Goal: Task Accomplishment & Management: Manage account settings

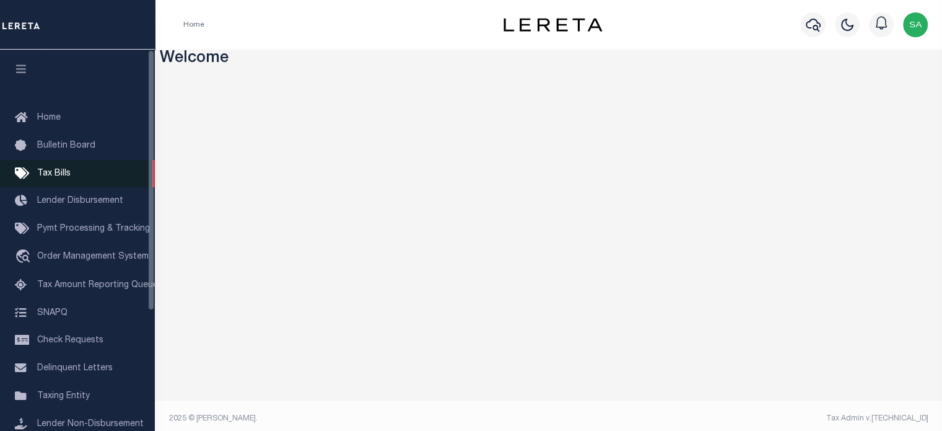
click at [52, 172] on span "Tax Bills" at bounding box center [53, 173] width 33 height 9
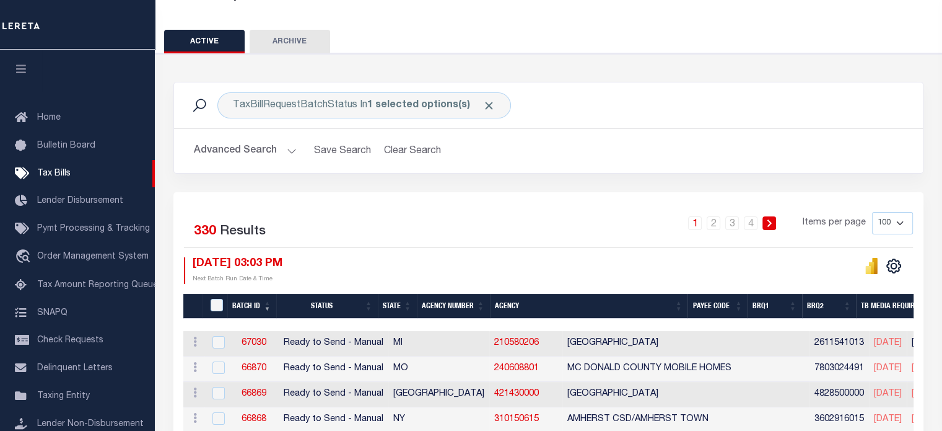
scroll to position [92, 0]
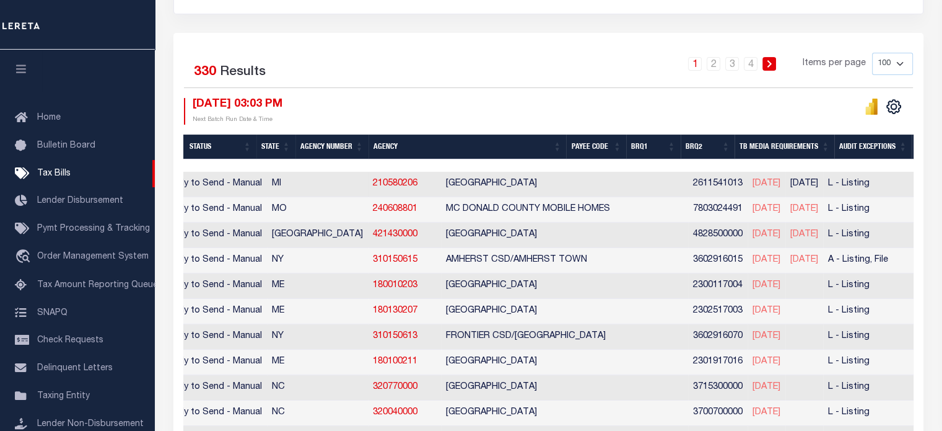
scroll to position [0, 0]
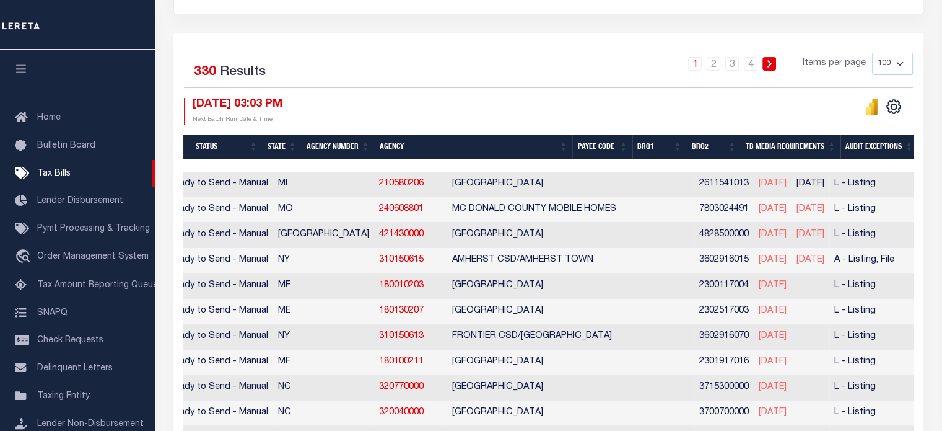
click at [540, 273] on td "[GEOGRAPHIC_DATA]" at bounding box center [570, 285] width 247 height 25
checkbox input "true"
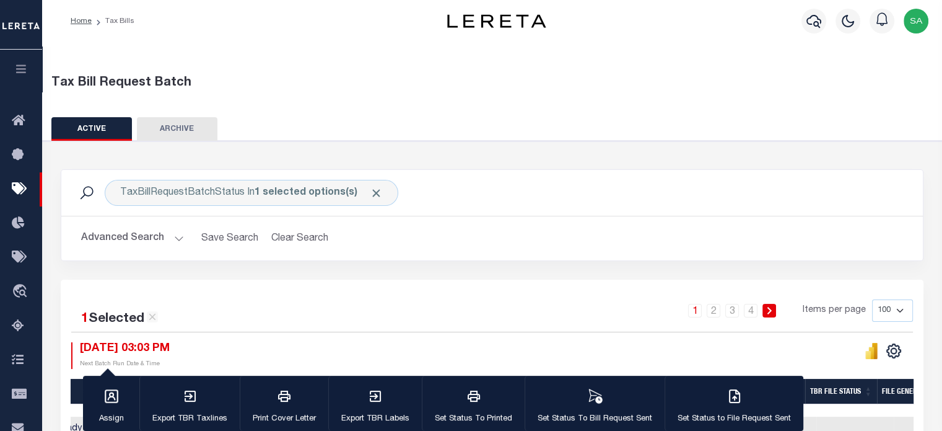
scroll to position [1, 0]
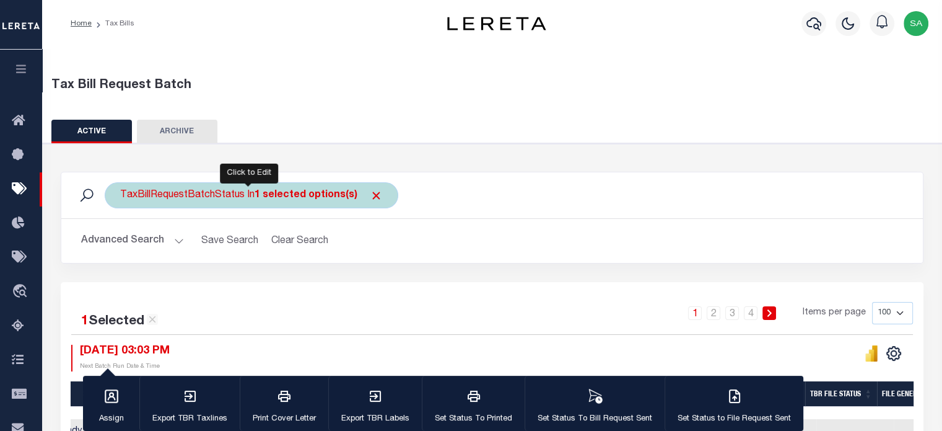
click at [345, 201] on div "TaxBillRequestBatchStatus In 1 selected options(s)" at bounding box center [252, 195] width 294 height 26
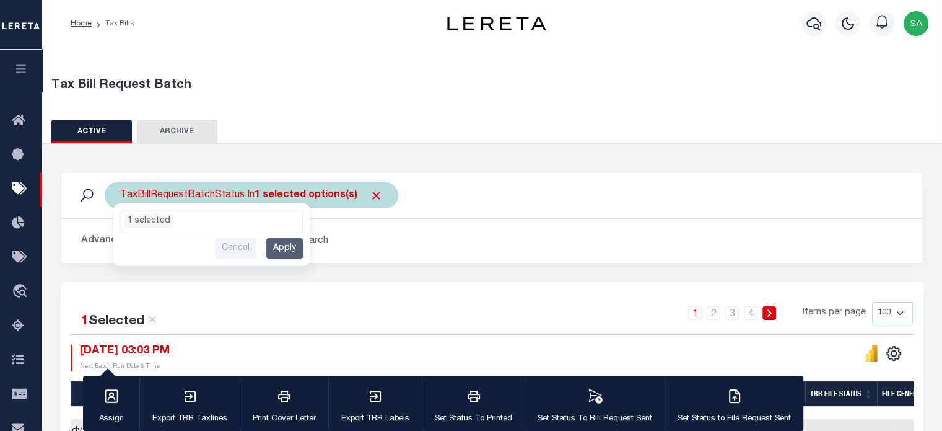
click at [345, 201] on div "TaxBillRequestBatchStatus In 1 selected options(s) Ready to Send - Manual (RTS)…" at bounding box center [252, 195] width 294 height 26
click at [160, 220] on li "1 selected" at bounding box center [149, 220] width 49 height 13
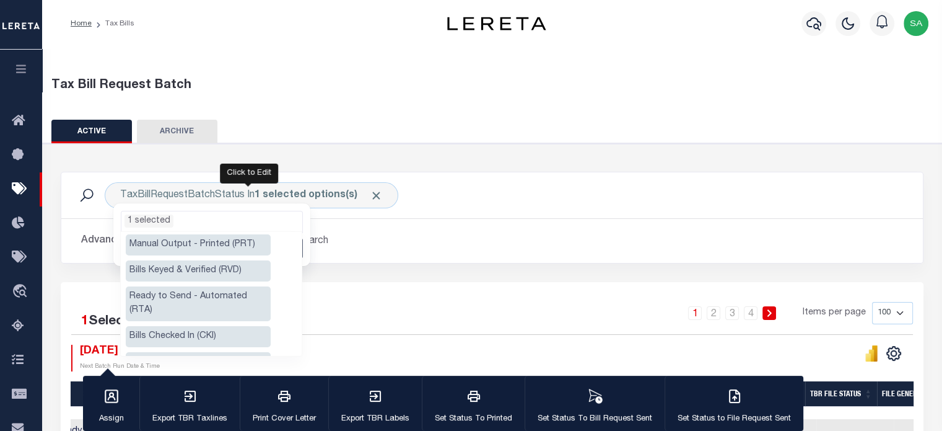
scroll to position [87, 0]
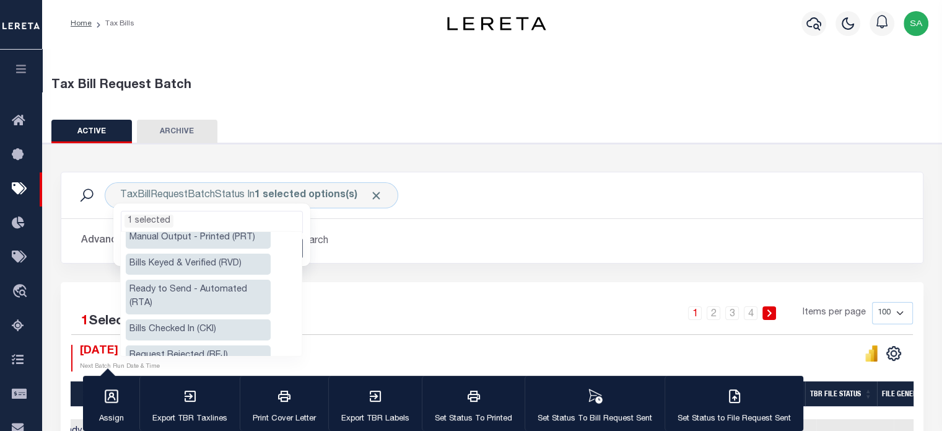
click at [234, 286] on li "Ready to Send - Automated (RTA)" at bounding box center [198, 296] width 145 height 35
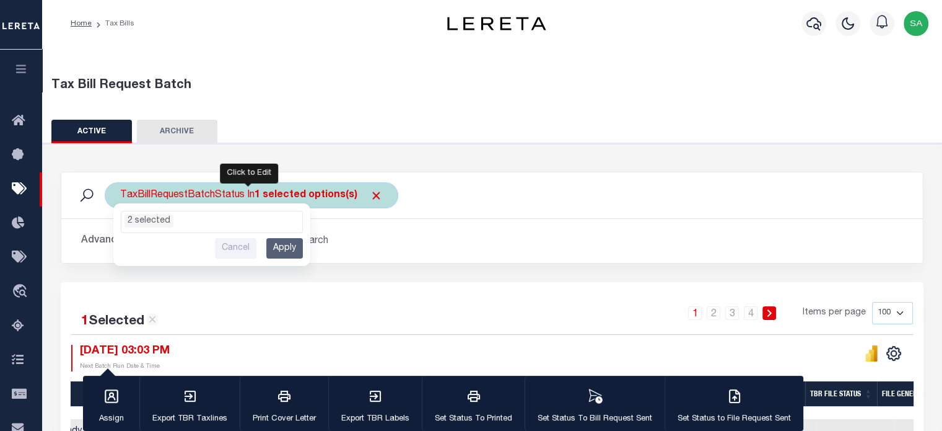
click at [306, 232] on div "Ready to Send - Manual (RTS) Bill Request Sent (RST) Bills Received (RCD) Manua…" at bounding box center [211, 234] width 197 height 63
click at [291, 244] on input "Apply" at bounding box center [284, 248] width 37 height 20
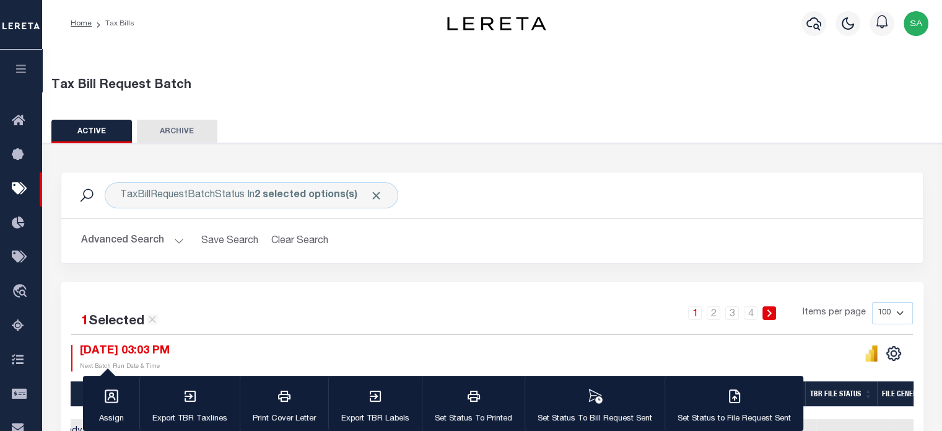
click at [468, 192] on div "TaxBillRequestBatchStatus In 2 selected options(s) Search" at bounding box center [492, 195] width 842 height 26
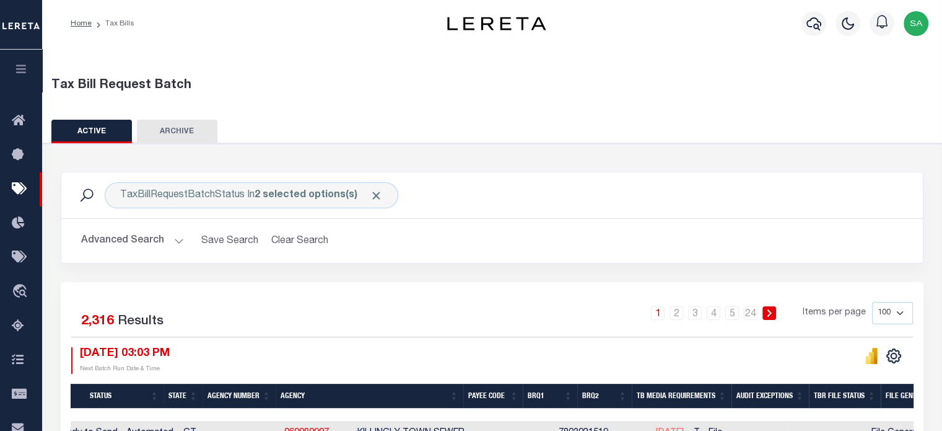
click at [468, 192] on div "TaxBillRequestBatchStatus In 2 selected options(s) Search" at bounding box center [492, 195] width 842 height 26
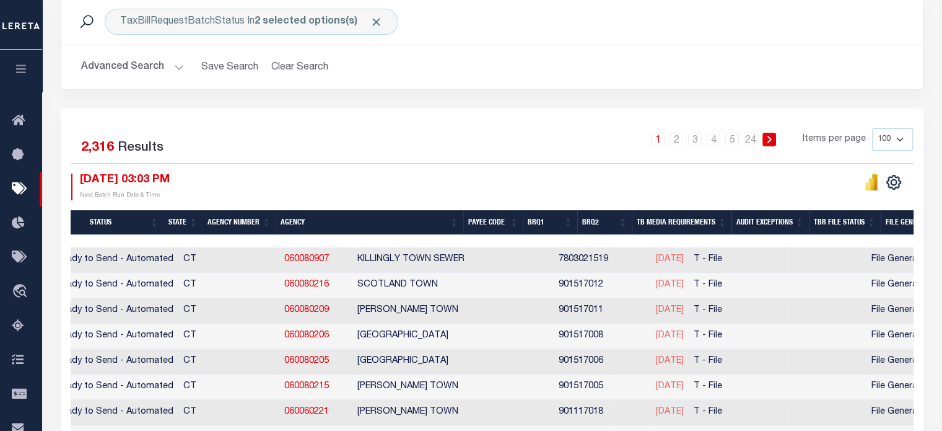
scroll to position [0, 255]
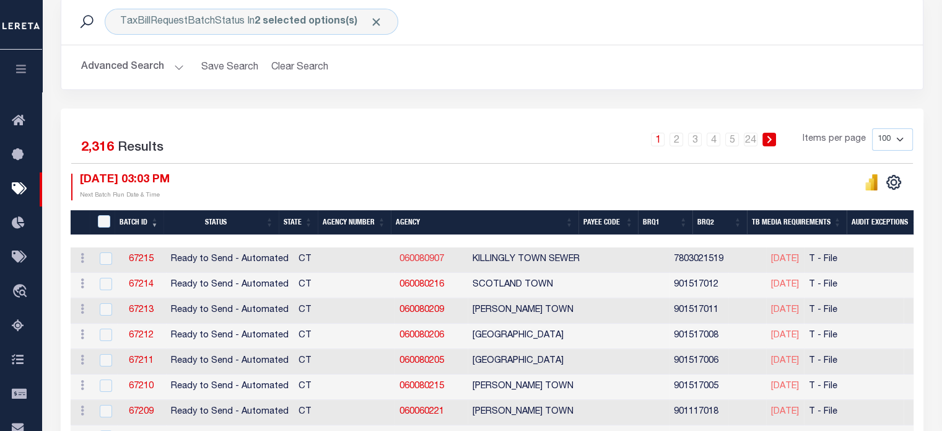
click at [400, 259] on link "060080907" at bounding box center [422, 259] width 45 height 9
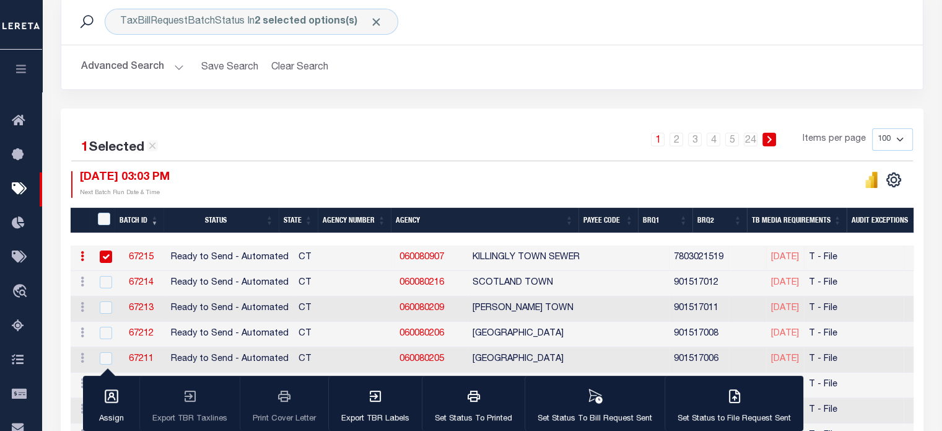
click at [566, 107] on div "TaxBillRequestBatchStatus In 2 selected options(s) Search Advanced Search Save …" at bounding box center [492, 53] width 882 height 110
click at [155, 146] on icon at bounding box center [152, 145] width 7 height 7
checkbox input "false"
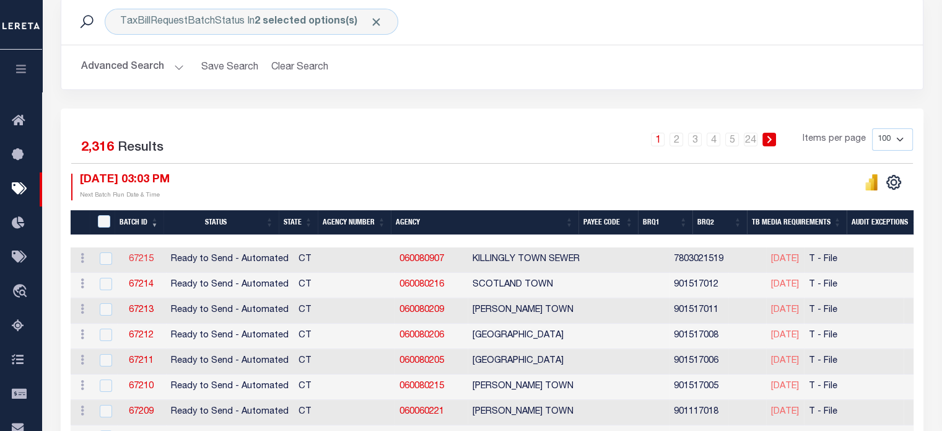
click at [141, 260] on link "67215" at bounding box center [141, 259] width 25 height 9
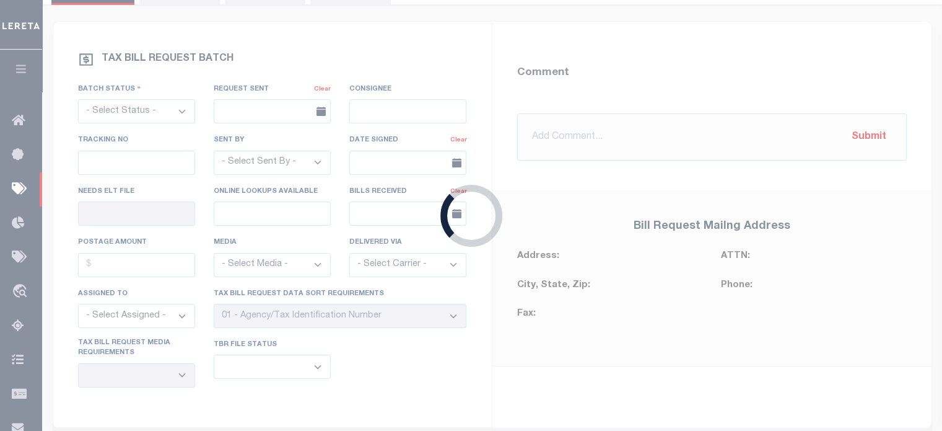
select select "RTA"
type input "No"
select select "27"
select select "22"
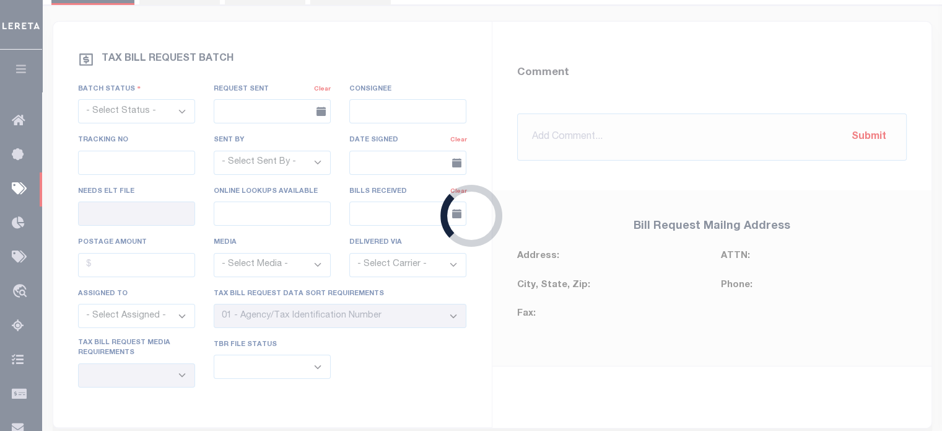
select select "2"
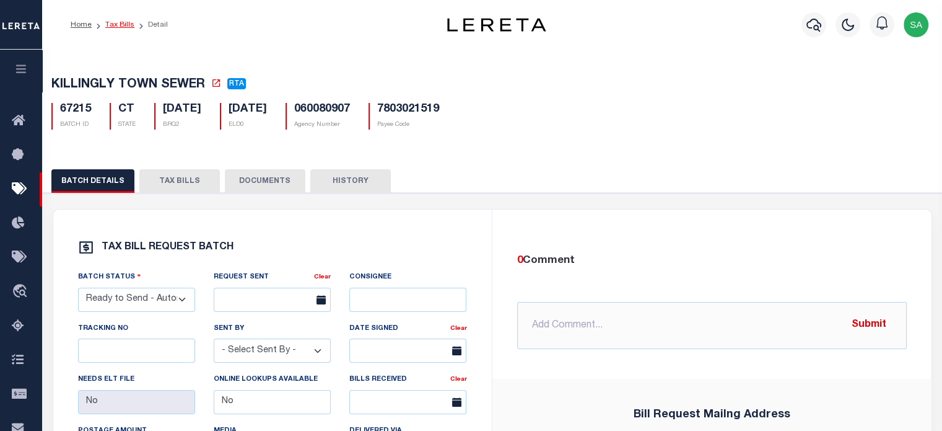
click at [122, 25] on link "Tax Bills" at bounding box center [119, 24] width 29 height 7
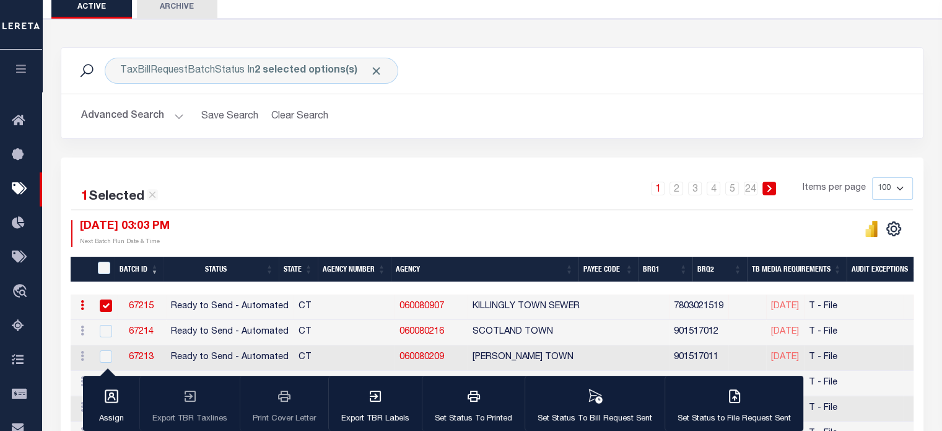
scroll to position [126, 0]
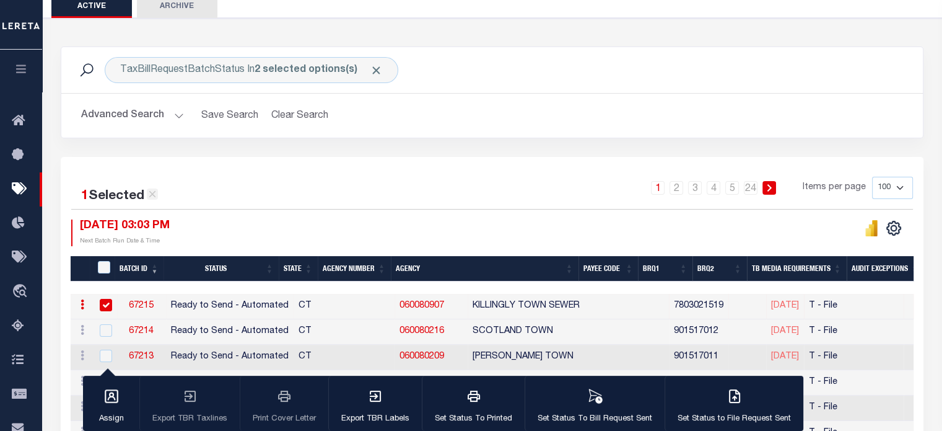
click at [151, 196] on icon at bounding box center [152, 193] width 11 height 11
checkbox input "false"
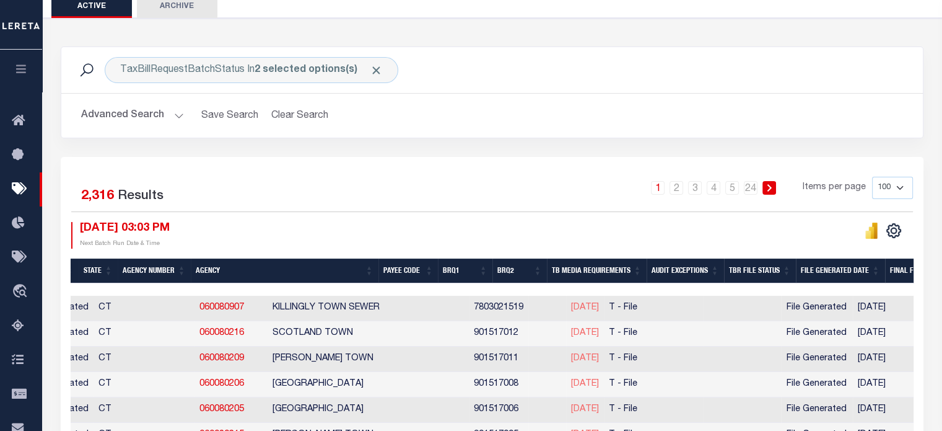
scroll to position [0, 213]
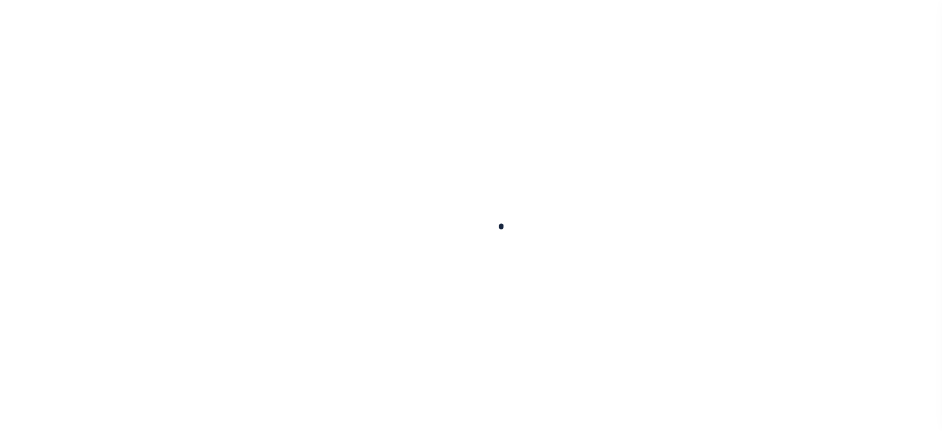
select select
checkbox input "false"
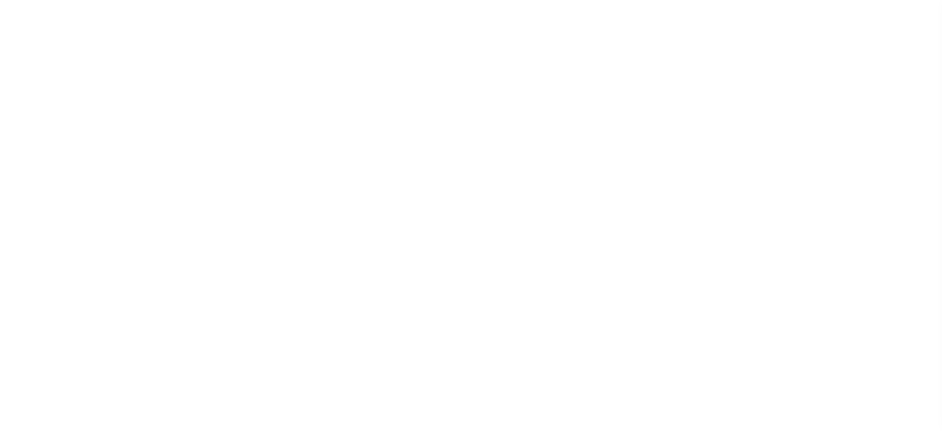
select select "2"
checkbox input "false"
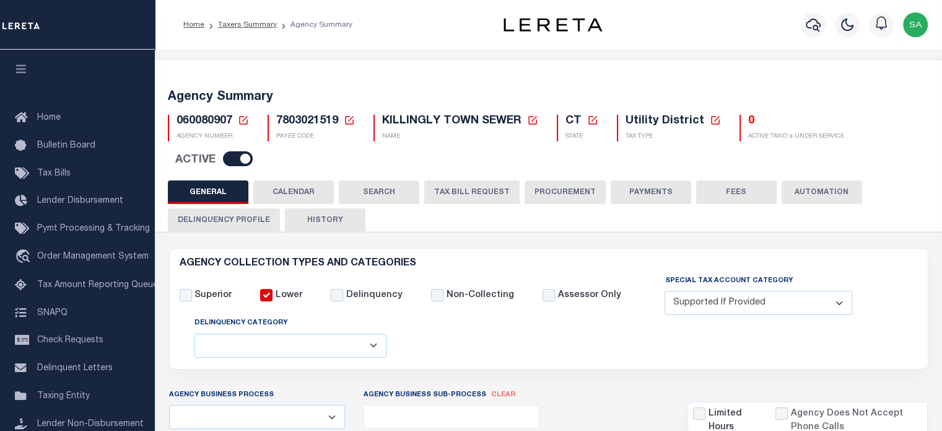
click at [297, 188] on button "CALENDAR" at bounding box center [293, 192] width 81 height 24
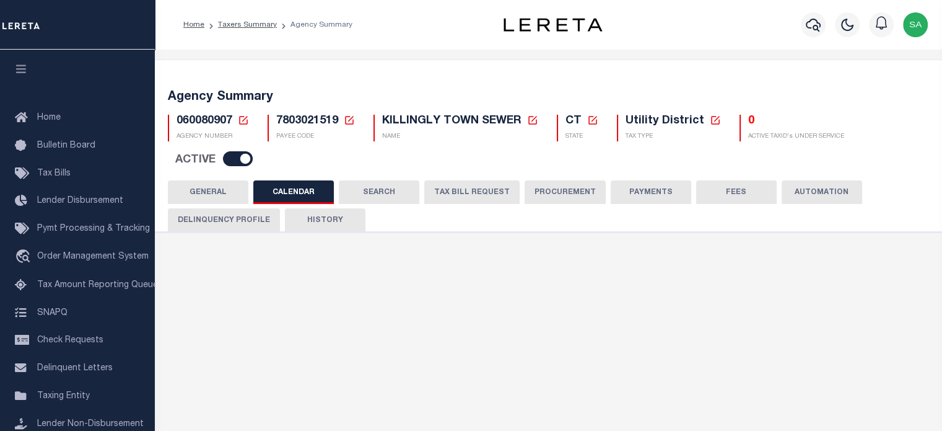
checkbox input "false"
type input "1"
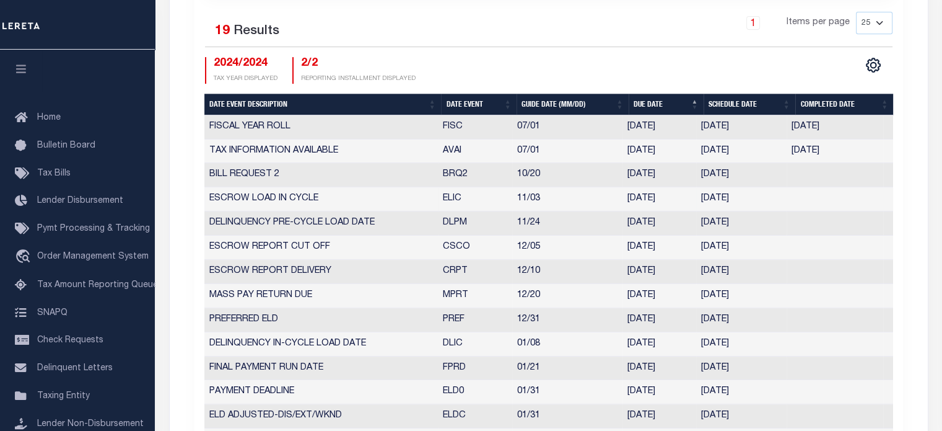
scroll to position [547, 0]
